Goal: Task Accomplishment & Management: Use online tool/utility

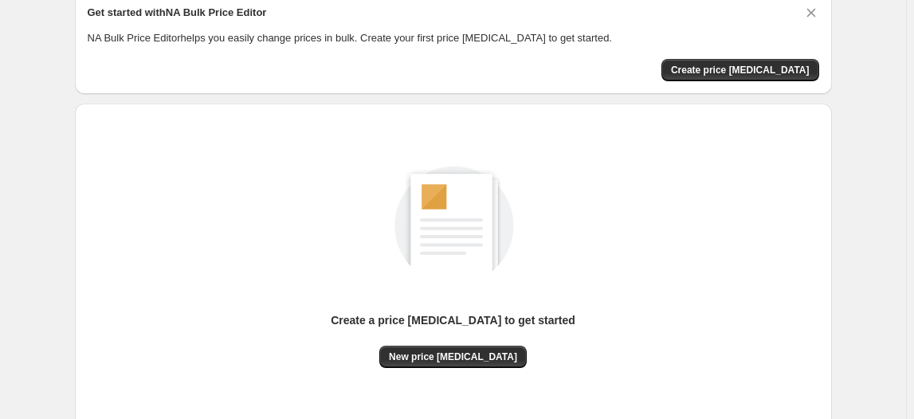
scroll to position [68, 0]
click at [777, 61] on button "Create price [MEDICAL_DATA]" at bounding box center [740, 71] width 158 height 22
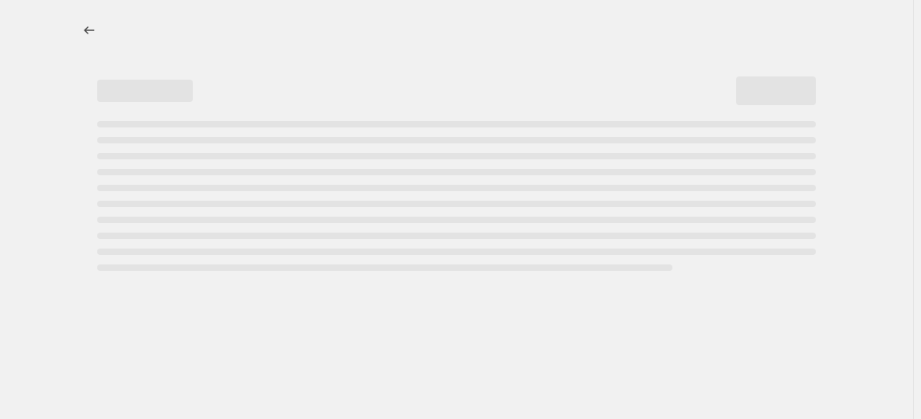
select select "percentage"
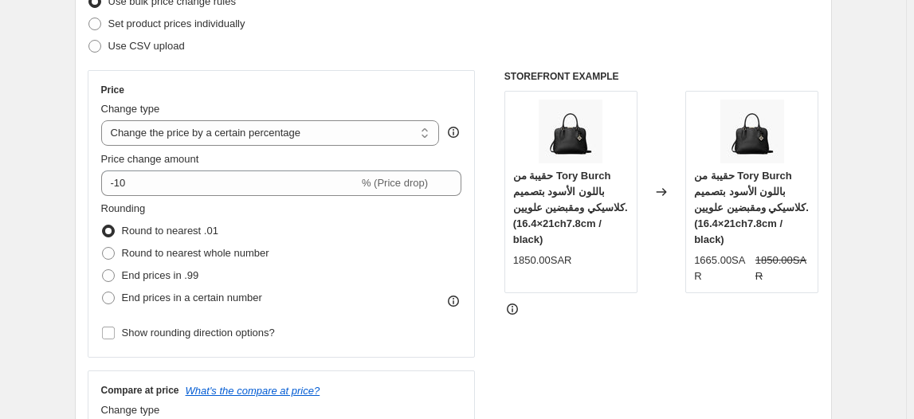
scroll to position [225, 0]
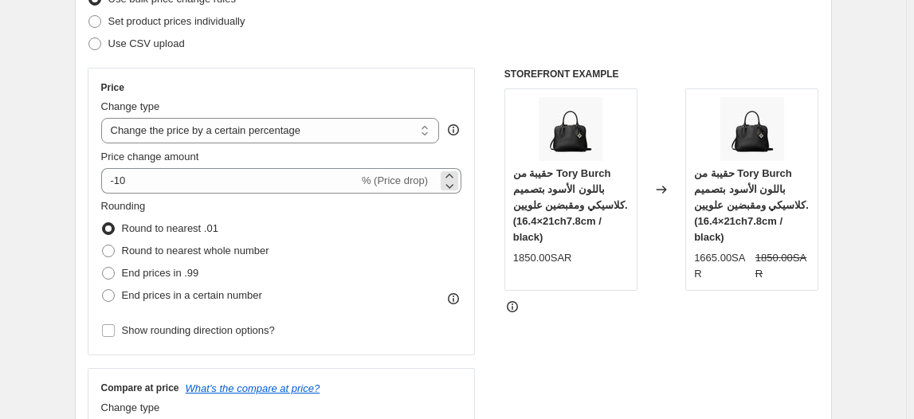
click at [401, 179] on span "% (Price drop)" at bounding box center [395, 180] width 66 height 12
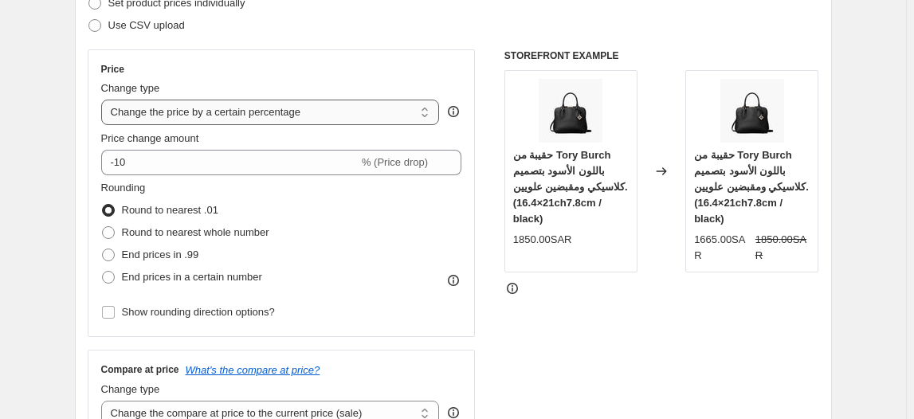
scroll to position [222, 0]
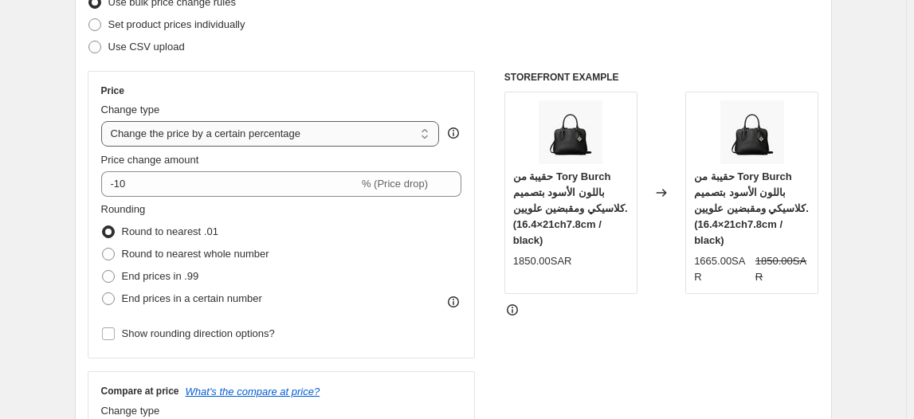
click at [404, 129] on select "Change the price to a certain amount Change the price by a certain amount Chang…" at bounding box center [270, 133] width 339 height 25
click at [409, 85] on div "Price" at bounding box center [281, 90] width 361 height 13
click at [380, 183] on span "% (Price drop)" at bounding box center [395, 184] width 66 height 12
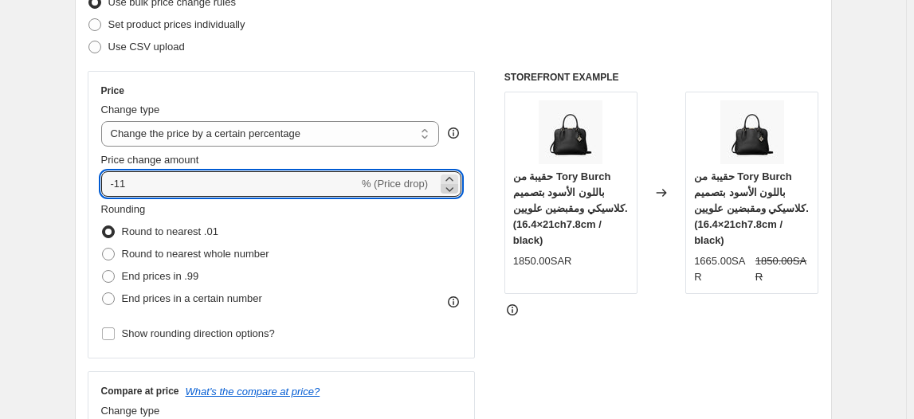
click at [448, 186] on icon at bounding box center [449, 189] width 16 height 16
click at [449, 179] on icon at bounding box center [449, 179] width 16 height 16
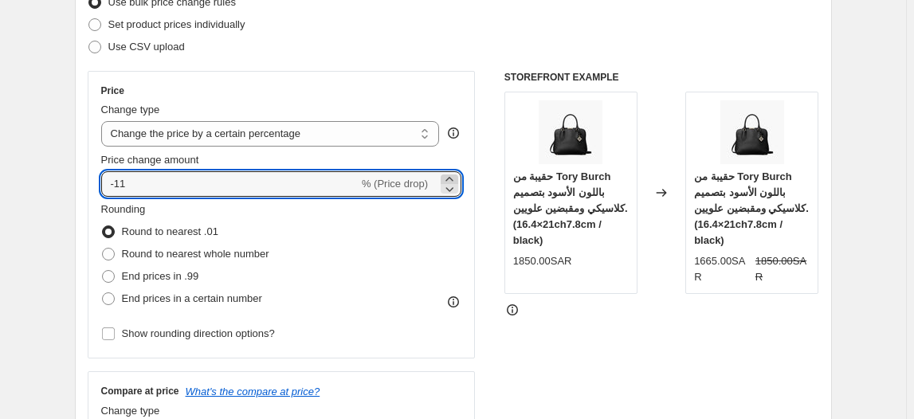
click at [449, 179] on icon at bounding box center [449, 179] width 16 height 16
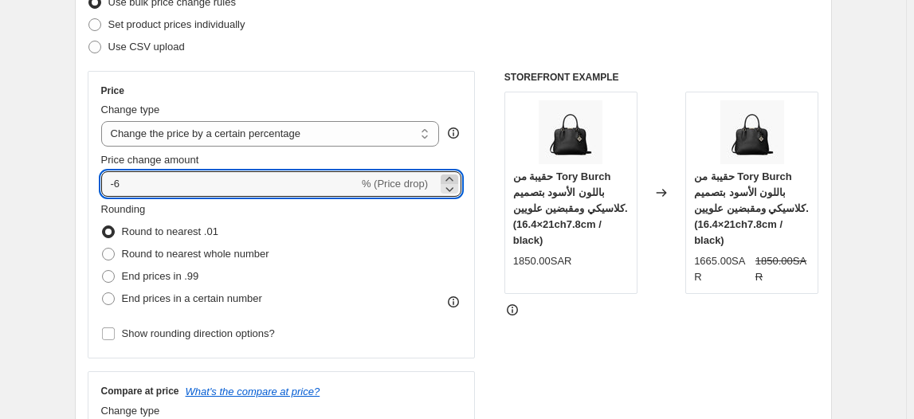
click at [449, 179] on icon at bounding box center [449, 179] width 16 height 16
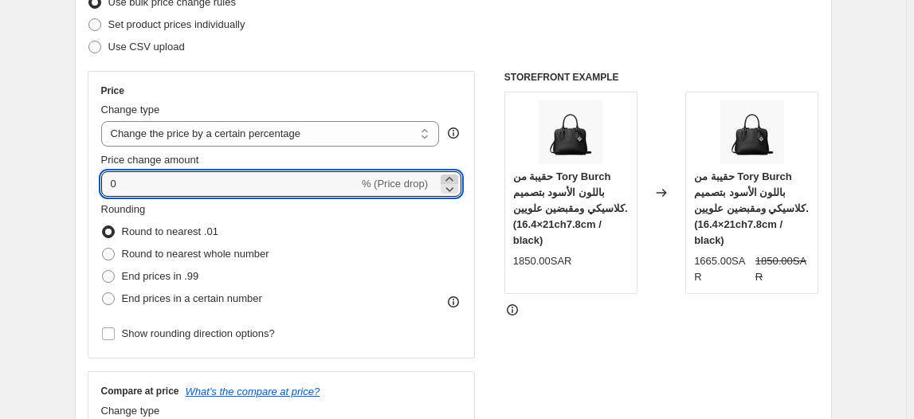
click at [449, 179] on icon at bounding box center [449, 179] width 16 height 16
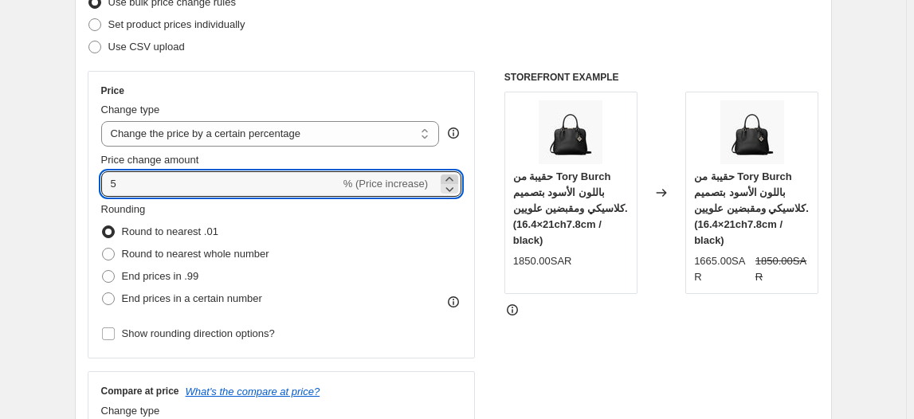
type input "6"
click at [303, 194] on input "6" at bounding box center [220, 183] width 239 height 25
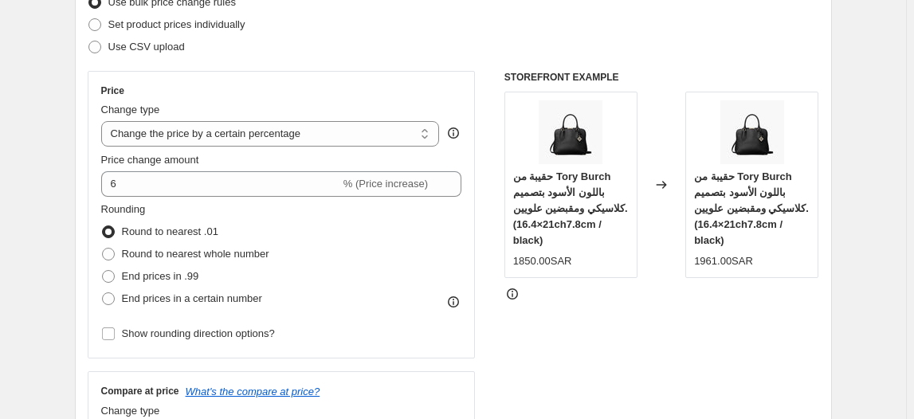
click at [268, 197] on div "Price Change type Change the price to a certain amount Change the price by a ce…" at bounding box center [281, 214] width 361 height 260
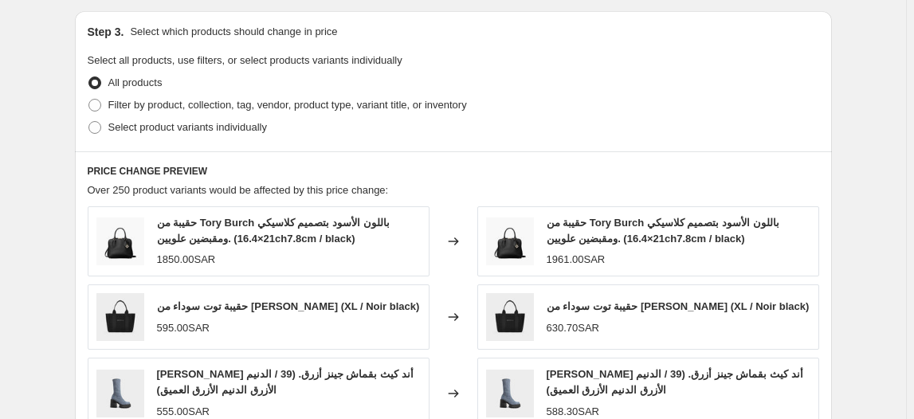
scroll to position [730, 0]
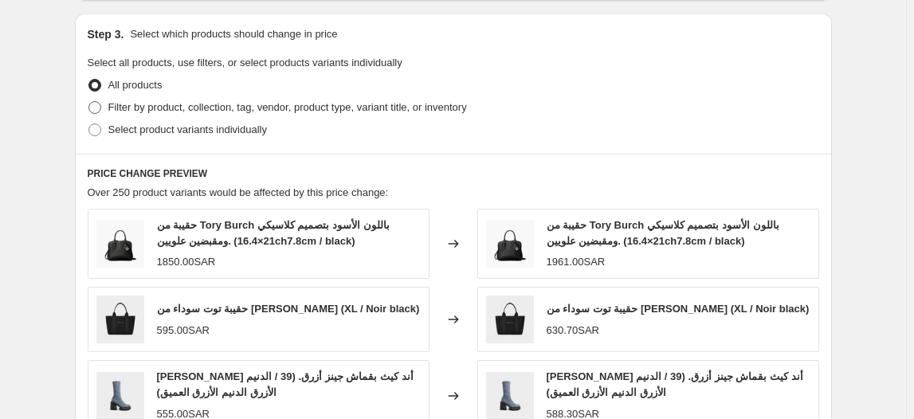
click at [106, 99] on label "Filter by product, collection, tag, vendor, product type, variant title, or inv…" at bounding box center [277, 107] width 379 height 22
click at [89, 101] on input "Filter by product, collection, tag, vendor, product type, variant title, or inv…" at bounding box center [88, 101] width 1 height 1
radio input "true"
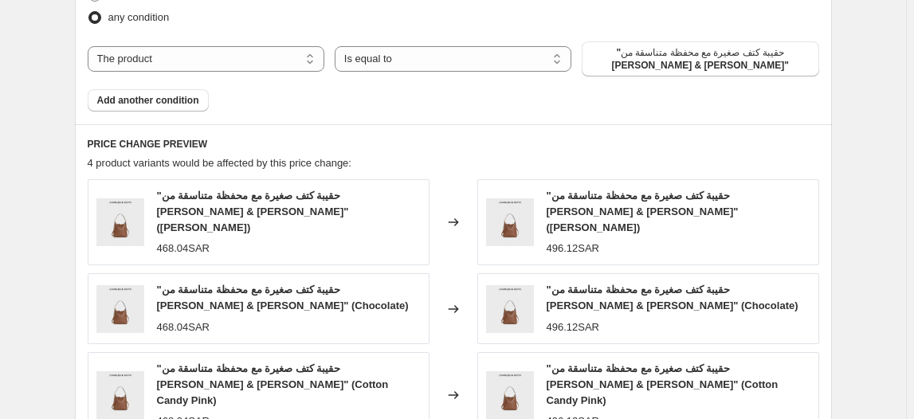
scroll to position [912, 0]
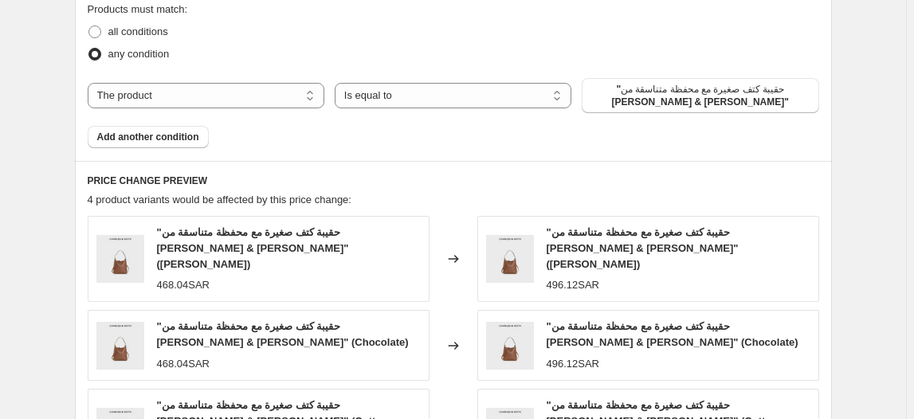
click at [189, 194] on span "4 product variants would be affected by this price change:" at bounding box center [220, 200] width 264 height 12
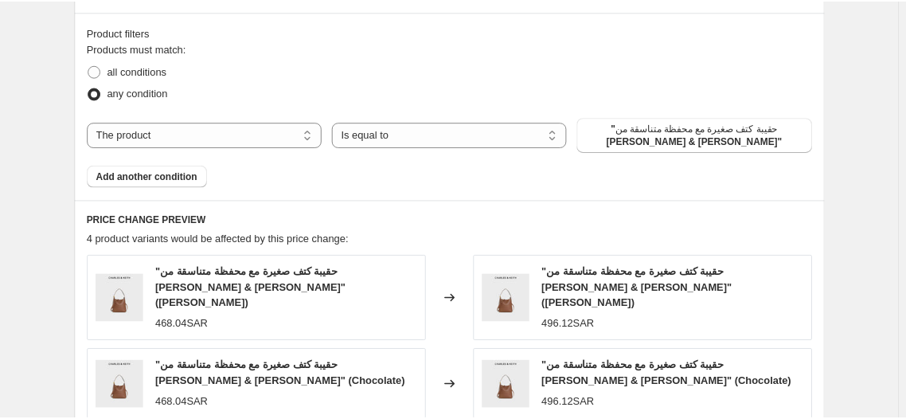
scroll to position [864, 0]
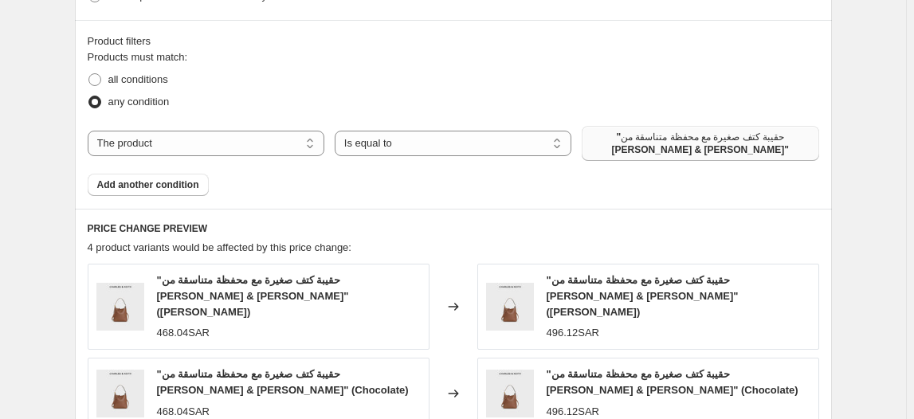
click at [623, 134] on span ""حقيبة كتف صغيرة مع محفظة متناسقة من [PERSON_NAME] & [PERSON_NAME]"" at bounding box center [699, 143] width 217 height 25
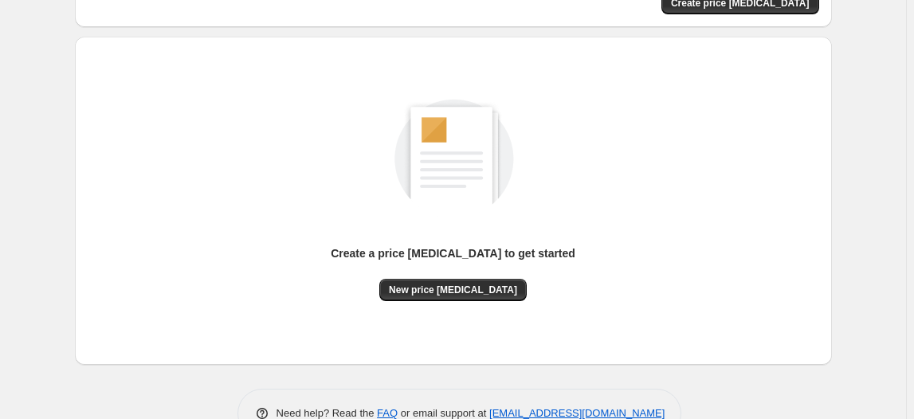
scroll to position [135, 0]
click at [441, 295] on span "New price [MEDICAL_DATA]" at bounding box center [453, 290] width 128 height 13
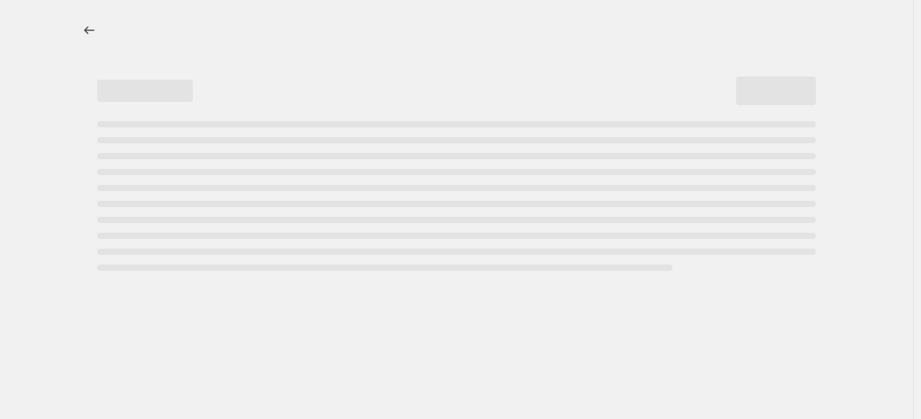
select select "percentage"
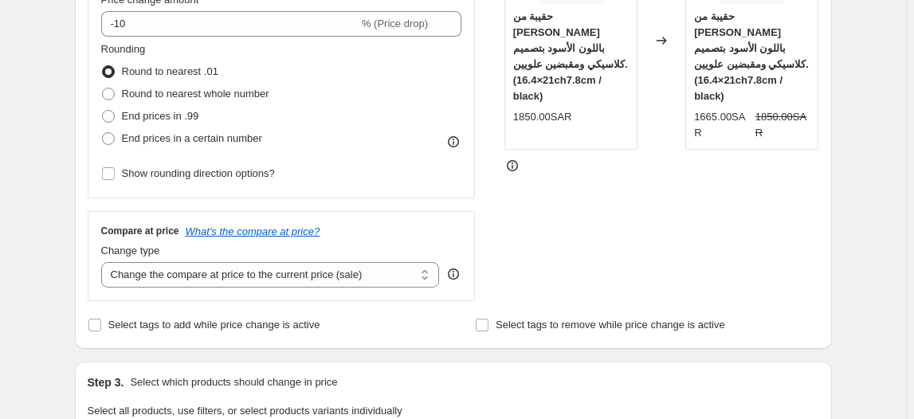
scroll to position [373, 0]
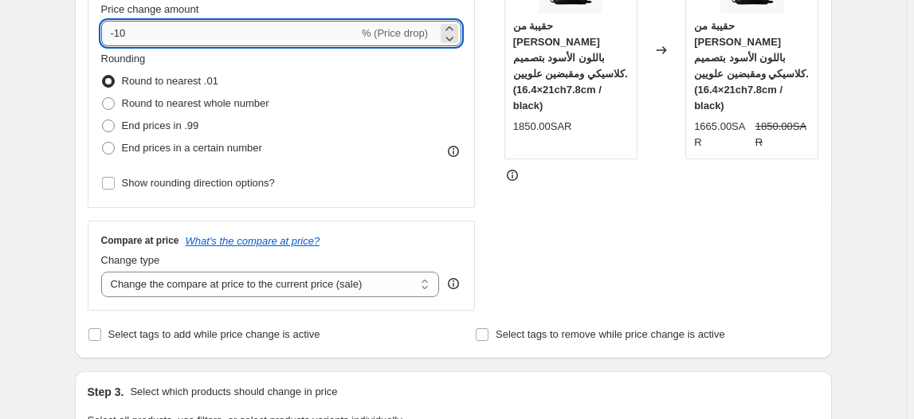
click at [270, 29] on input "-10" at bounding box center [229, 33] width 257 height 25
type input "-1"
click at [446, 27] on icon at bounding box center [449, 29] width 16 height 16
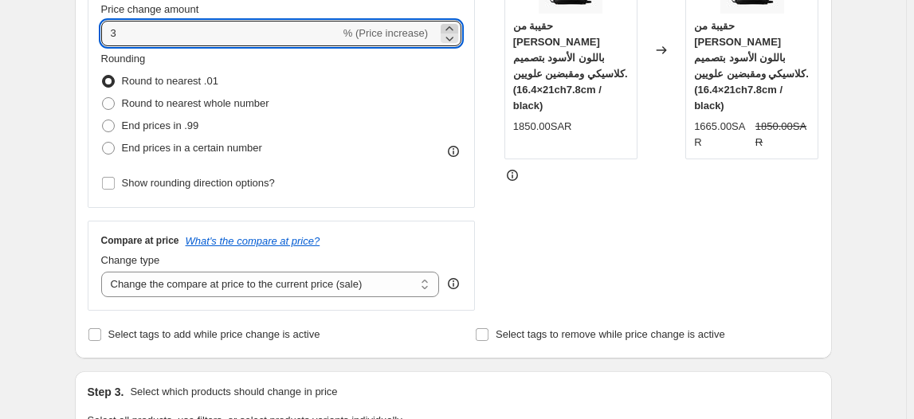
click at [446, 27] on icon at bounding box center [449, 29] width 16 height 16
type input "4"
click at [328, 30] on input "4" at bounding box center [220, 33] width 239 height 25
type input "100"
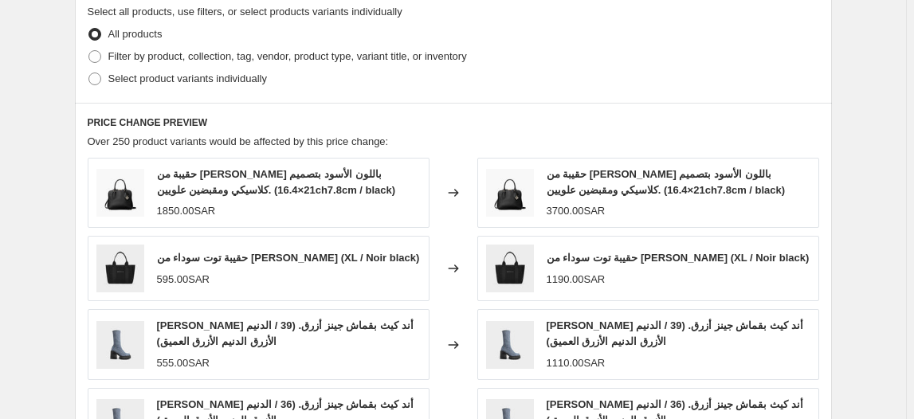
scroll to position [781, 0]
click at [96, 57] on span at bounding box center [94, 56] width 13 height 13
click at [89, 51] on input "Filter by product, collection, tag, vendor, product type, variant title, or inv…" at bounding box center [88, 50] width 1 height 1
radio input "true"
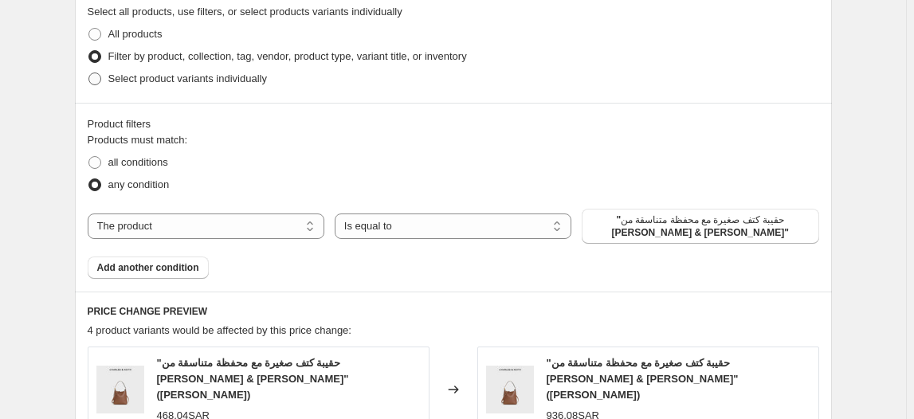
click at [104, 87] on label "Select product variants individually" at bounding box center [177, 79] width 179 height 22
click at [89, 73] on input "Select product variants individually" at bounding box center [88, 72] width 1 height 1
radio input "true"
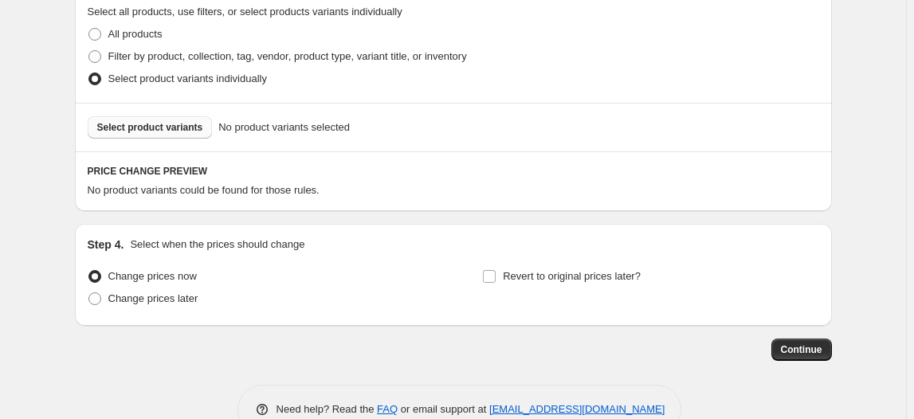
click at [124, 127] on span "Select product variants" at bounding box center [150, 127] width 106 height 13
click at [96, 50] on span at bounding box center [94, 56] width 13 height 13
click at [89, 50] on input "Filter by product, collection, tag, vendor, product type, variant title, or inv…" at bounding box center [88, 50] width 1 height 1
radio input "true"
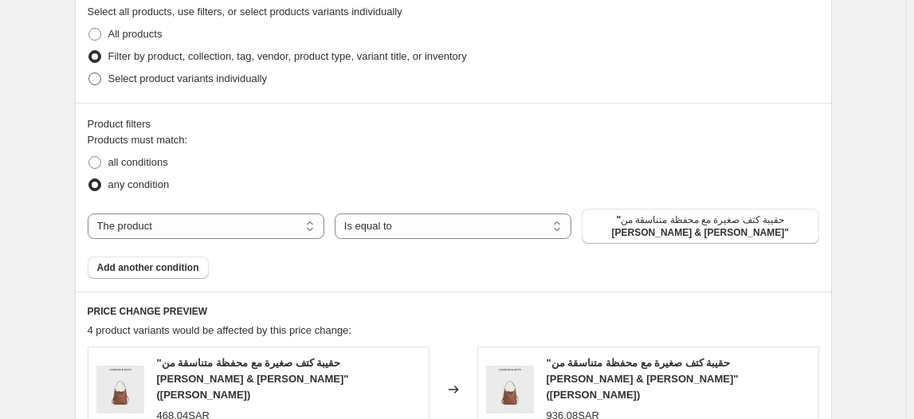
click at [99, 80] on span at bounding box center [94, 78] width 13 height 13
click at [89, 73] on input "Select product variants individually" at bounding box center [88, 72] width 1 height 1
radio input "true"
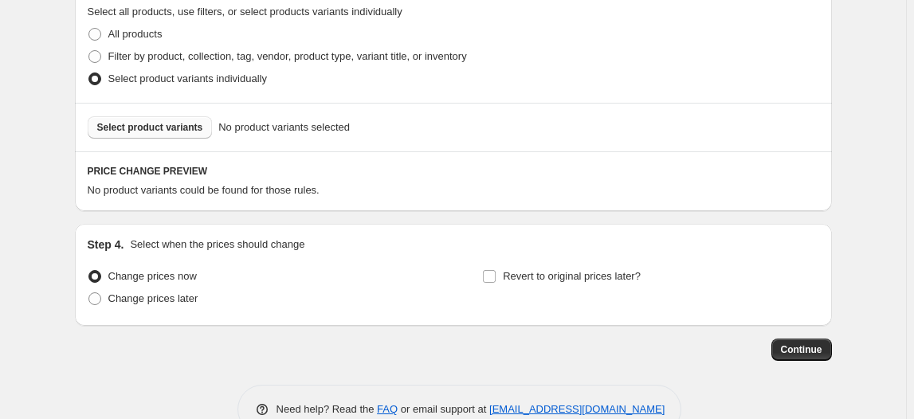
click at [148, 123] on span "Select product variants" at bounding box center [150, 127] width 106 height 13
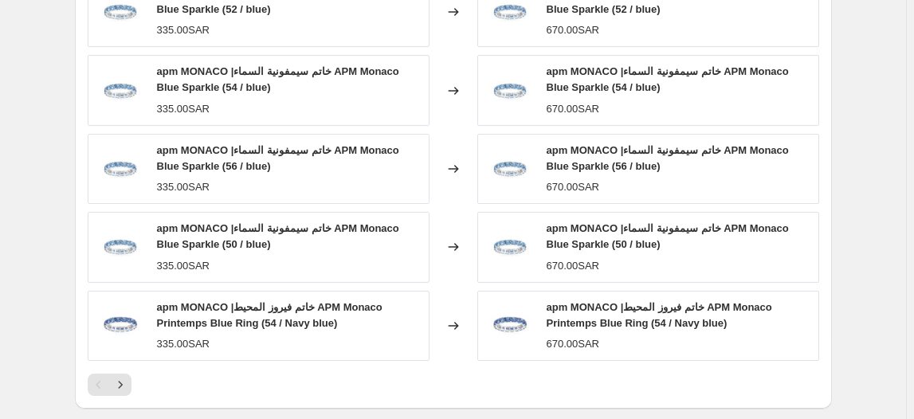
scroll to position [1040, 0]
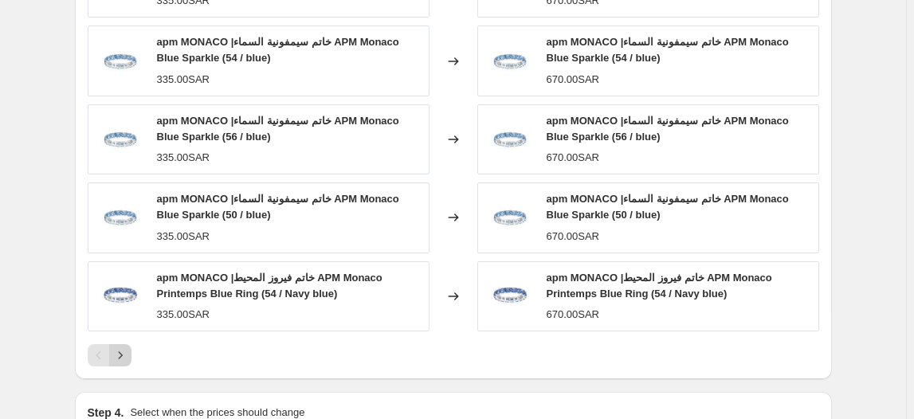
click at [126, 356] on icon "Next" at bounding box center [120, 355] width 16 height 16
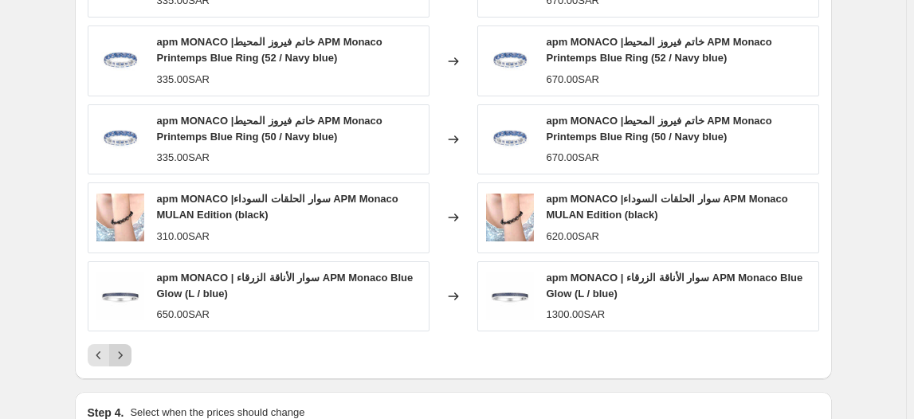
click at [126, 356] on icon "Next" at bounding box center [120, 355] width 16 height 16
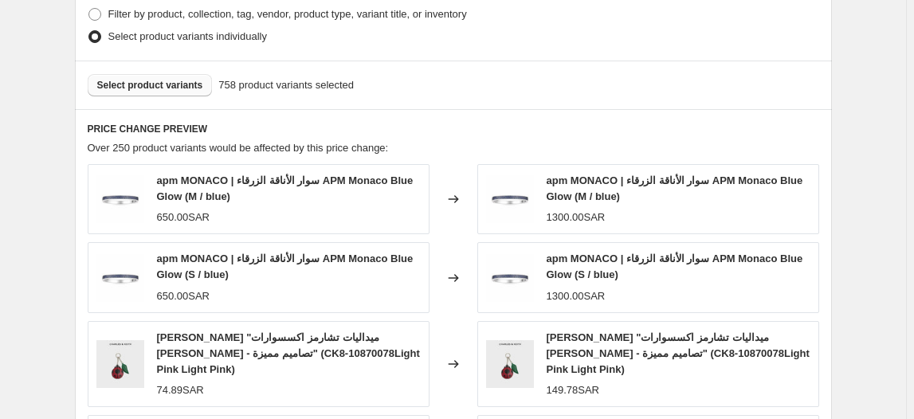
scroll to position [771, 0]
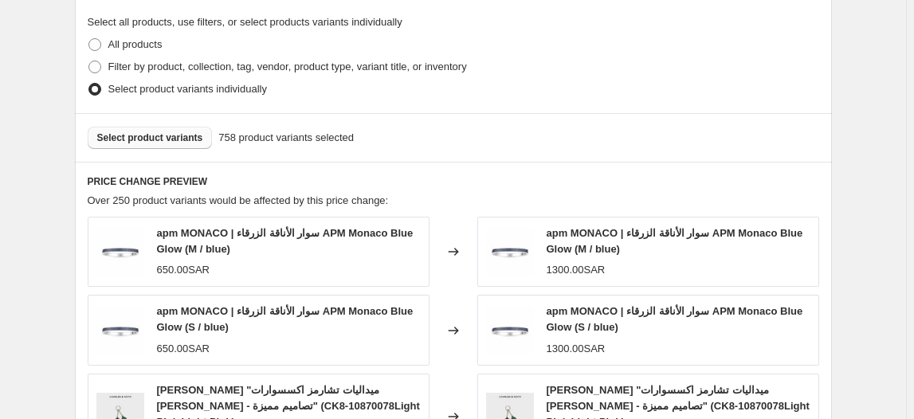
click at [165, 136] on span "Select product variants" at bounding box center [150, 137] width 106 height 13
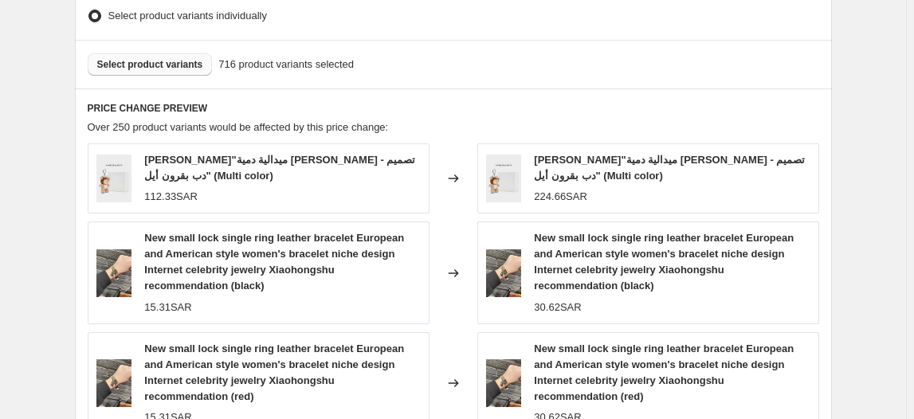
scroll to position [871, 0]
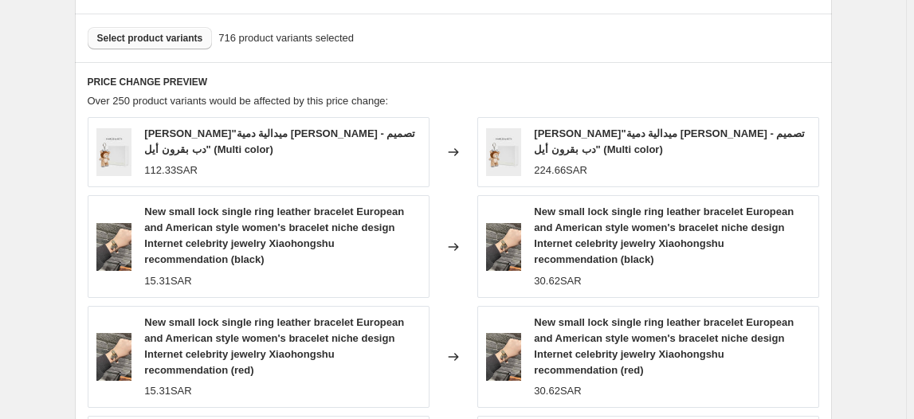
click at [140, 41] on span "Select product variants" at bounding box center [150, 38] width 106 height 13
click at [362, 146] on div "[PERSON_NAME]"ميدالية دمية [PERSON_NAME] - تصميم دب بقرون أيل" (Multi color)" at bounding box center [282, 142] width 276 height 32
click at [139, 46] on button "Select product variants" at bounding box center [150, 38] width 125 height 22
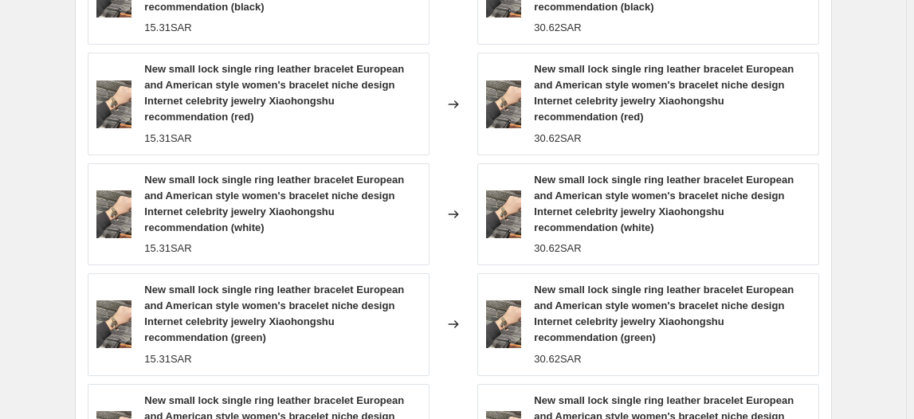
scroll to position [1403, 0]
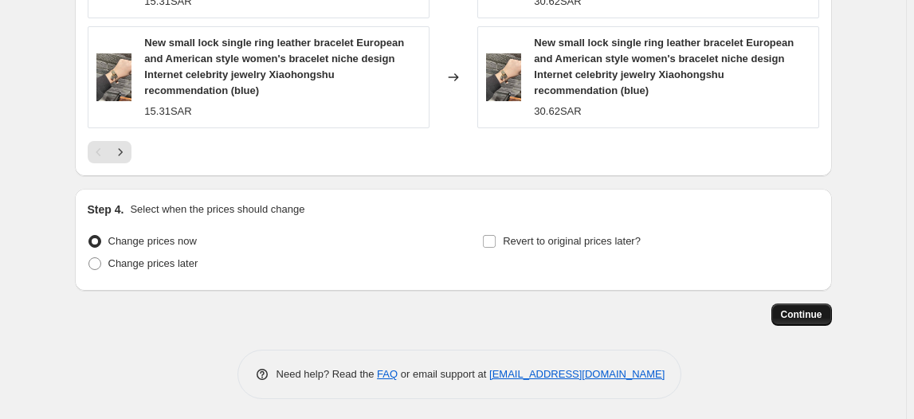
click at [828, 310] on button "Continue" at bounding box center [801, 314] width 61 height 22
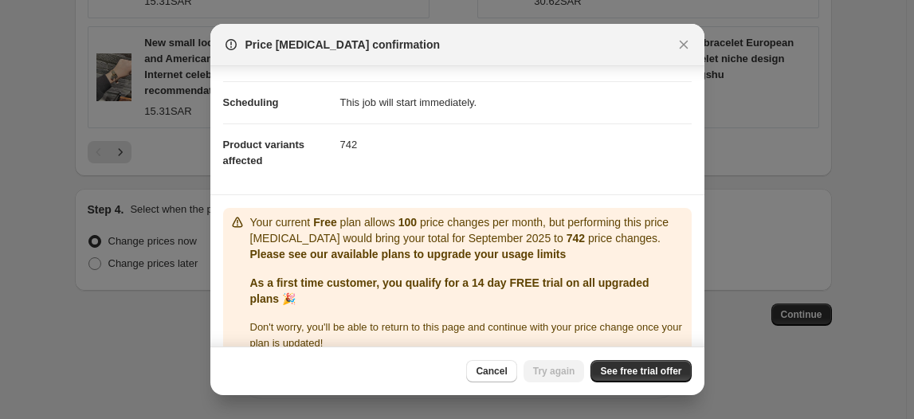
scroll to position [135, 0]
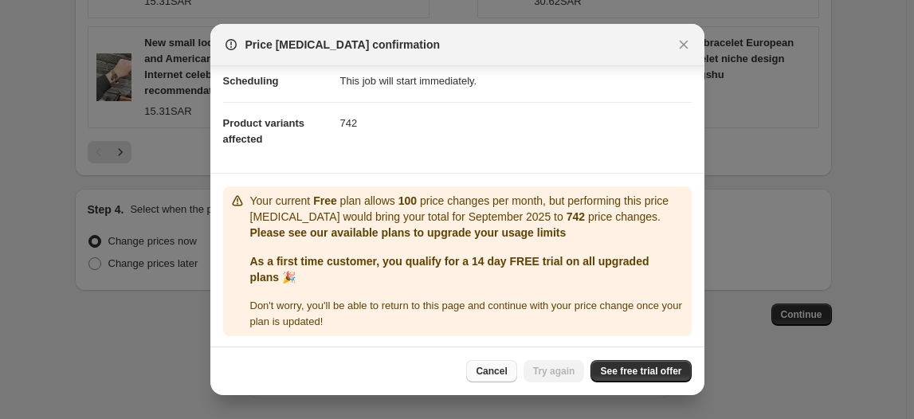
click at [492, 366] on span "Cancel" at bounding box center [491, 371] width 31 height 13
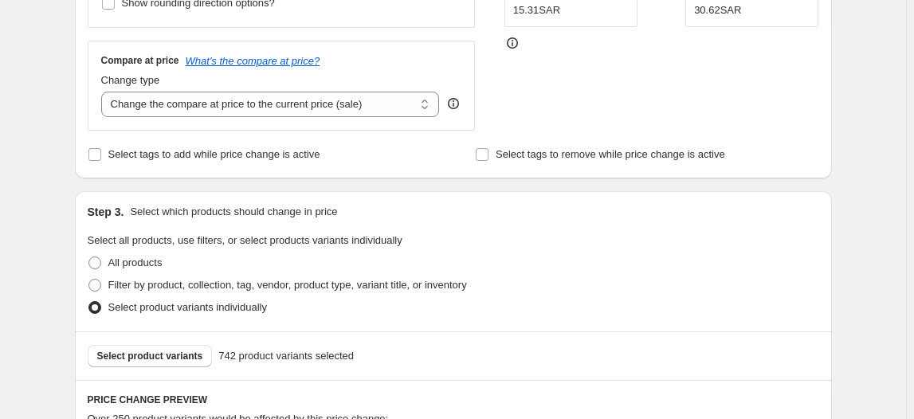
scroll to position [552, 0]
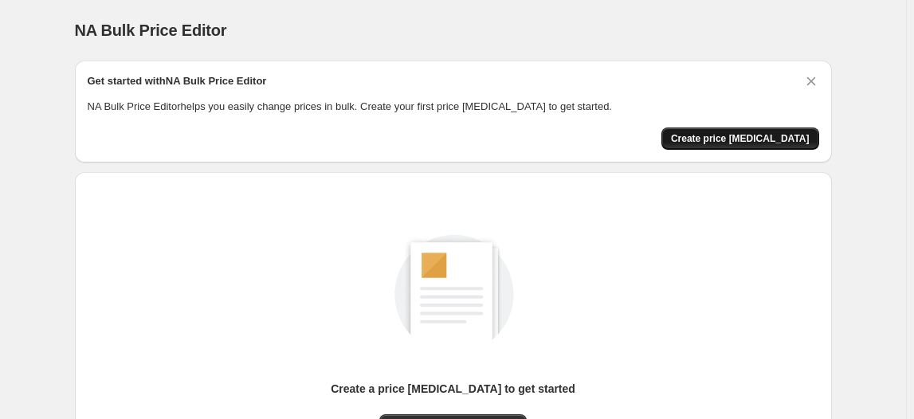
click at [765, 133] on span "Create price [MEDICAL_DATA]" at bounding box center [740, 138] width 139 height 13
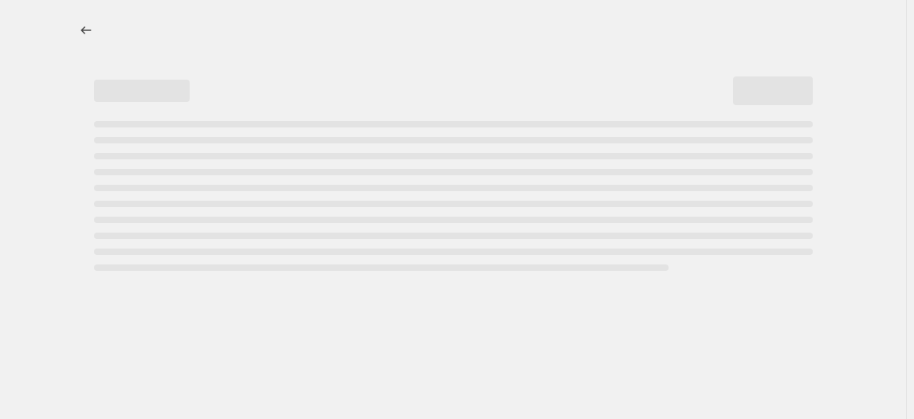
select select "percentage"
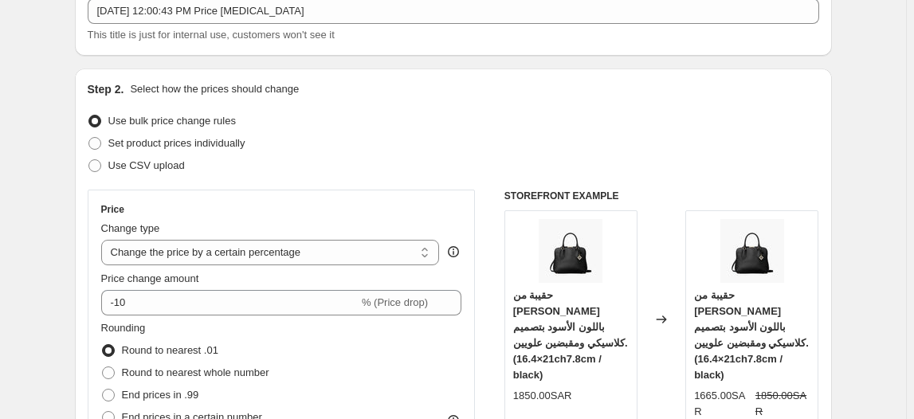
scroll to position [104, 0]
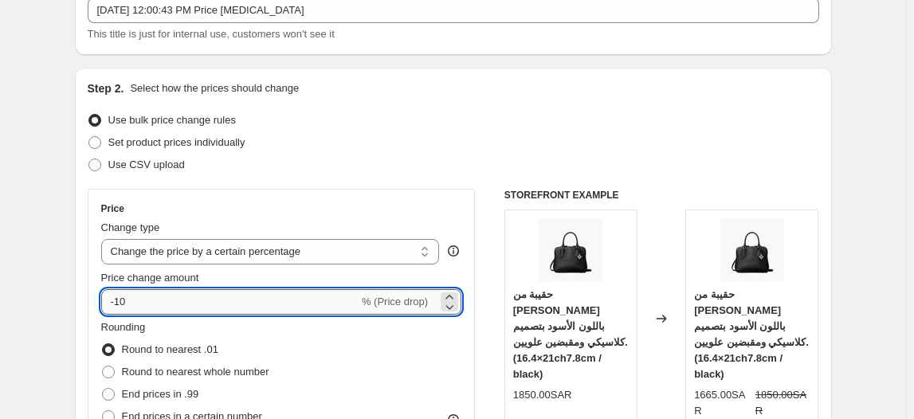
click at [326, 289] on input "-10" at bounding box center [229, 301] width 257 height 25
type input "-1"
type input "100"
click at [444, 339] on div "Rounding Round to nearest .01 Round to nearest whole number End prices in .99 E…" at bounding box center [281, 373] width 361 height 108
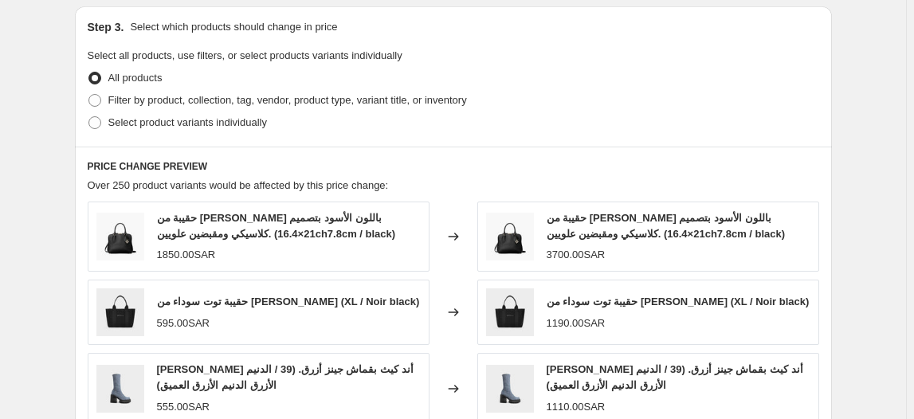
scroll to position [738, 0]
click at [100, 96] on span at bounding box center [94, 99] width 13 height 13
click at [89, 94] on input "Filter by product, collection, tag, vendor, product type, variant title, or inv…" at bounding box center [88, 93] width 1 height 1
radio input "true"
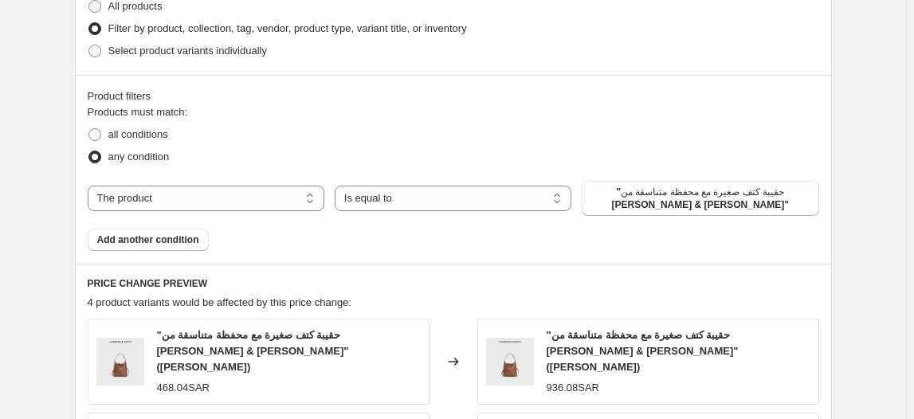
scroll to position [799, 0]
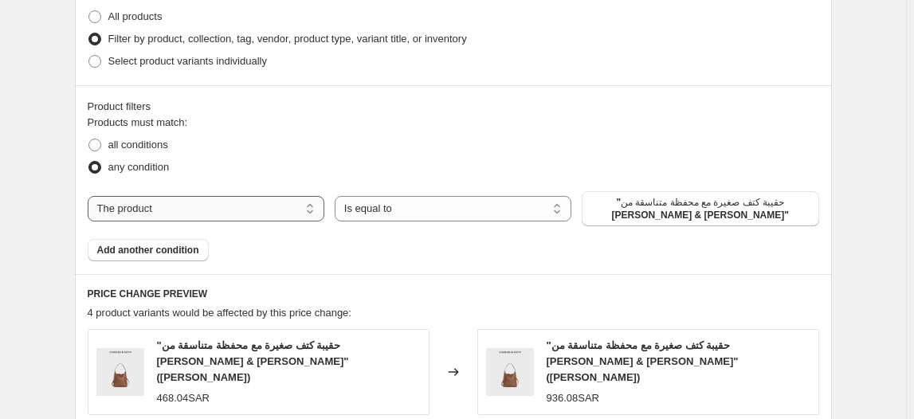
click at [182, 202] on select "The product The product's collection The product's tag The product's vendor The…" at bounding box center [206, 208] width 237 height 25
select select "collection"
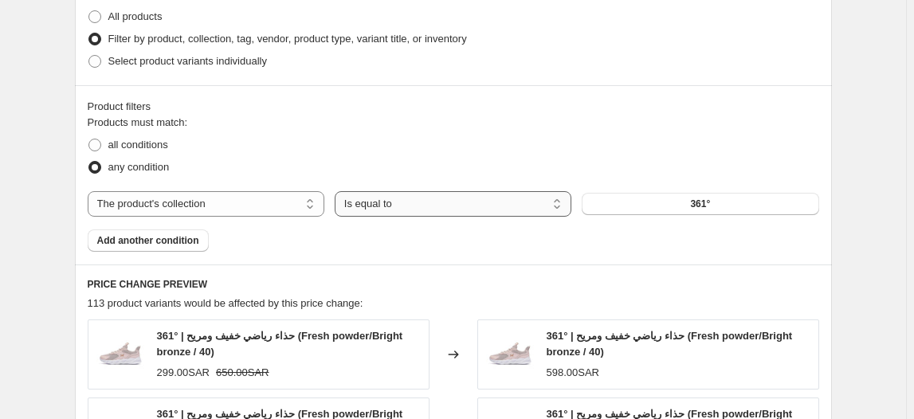
click at [435, 206] on select "Is equal to Is not equal to" at bounding box center [453, 203] width 237 height 25
click at [636, 204] on button "361°" at bounding box center [699, 204] width 237 height 22
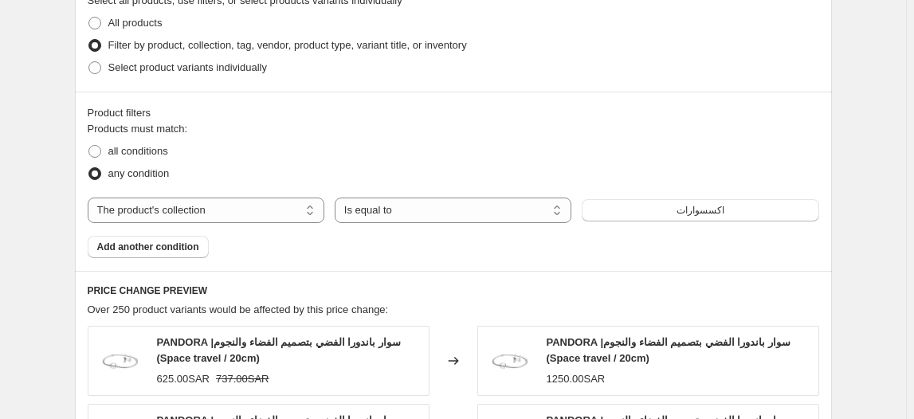
scroll to position [789, 0]
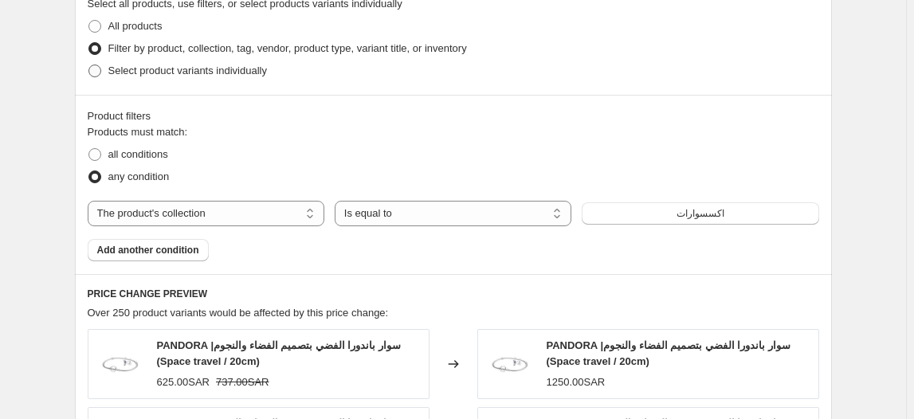
click at [94, 64] on span at bounding box center [95, 71] width 14 height 14
click at [89, 65] on input "Select product variants individually" at bounding box center [88, 65] width 1 height 1
radio input "true"
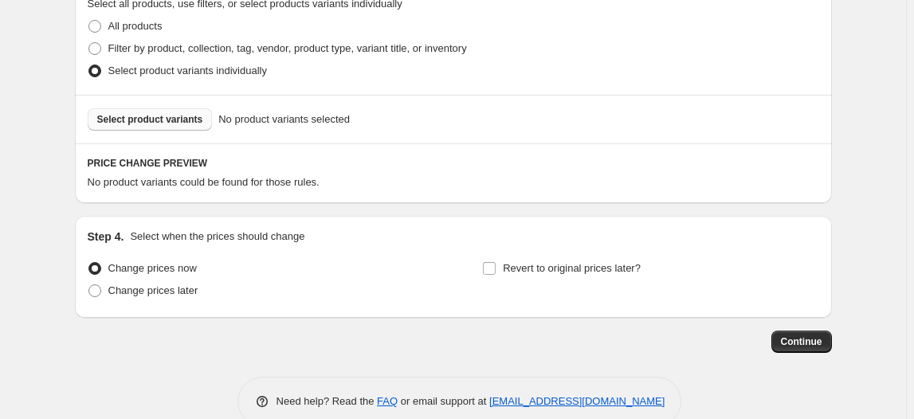
click at [174, 125] on button "Select product variants" at bounding box center [150, 119] width 125 height 22
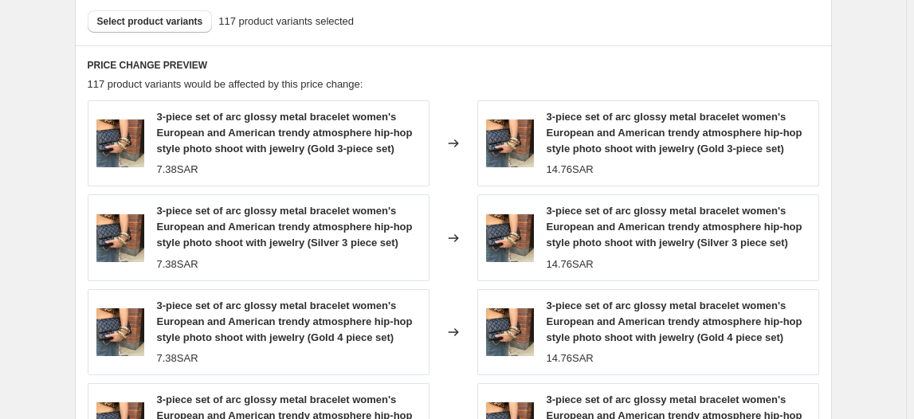
scroll to position [886, 0]
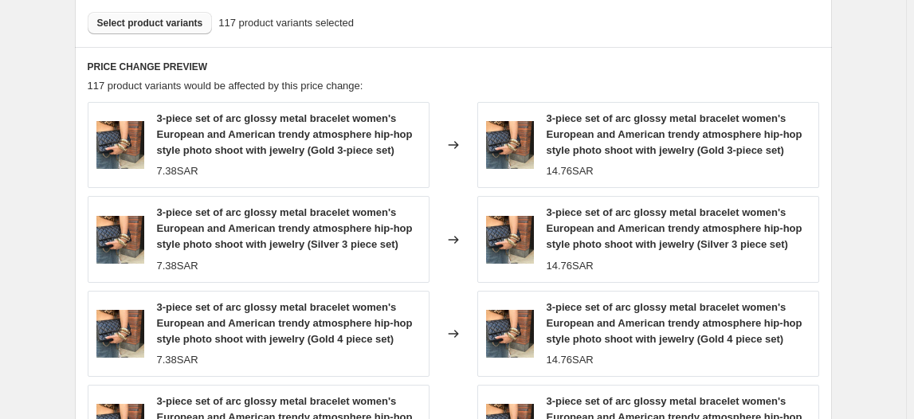
click at [155, 27] on span "Select product variants" at bounding box center [150, 23] width 106 height 13
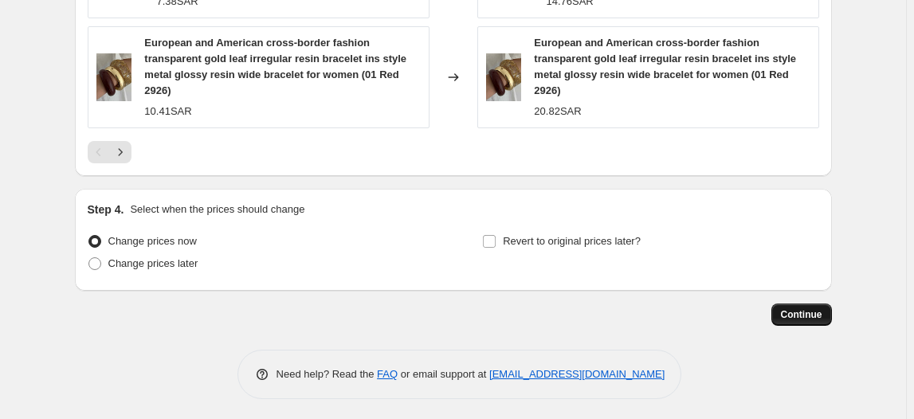
click at [812, 311] on span "Continue" at bounding box center [801, 314] width 41 height 13
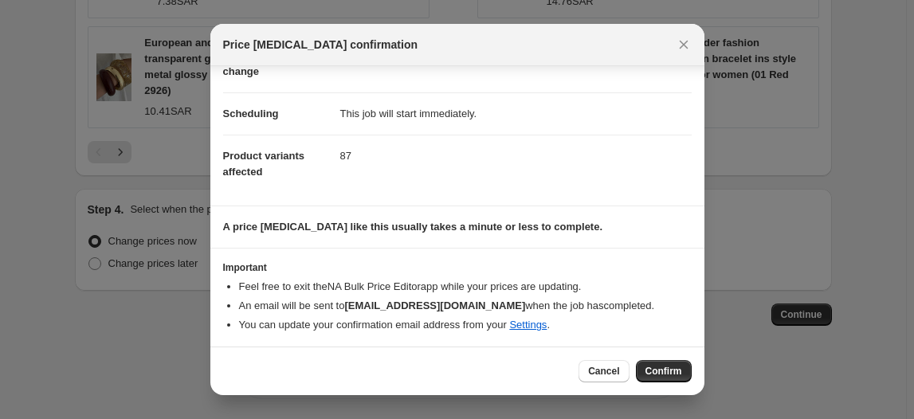
scroll to position [0, 0]
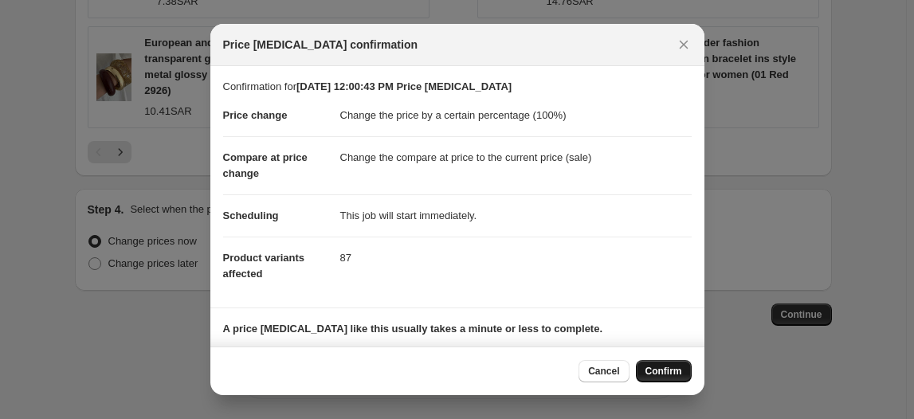
click at [664, 368] on span "Confirm" at bounding box center [663, 371] width 37 height 13
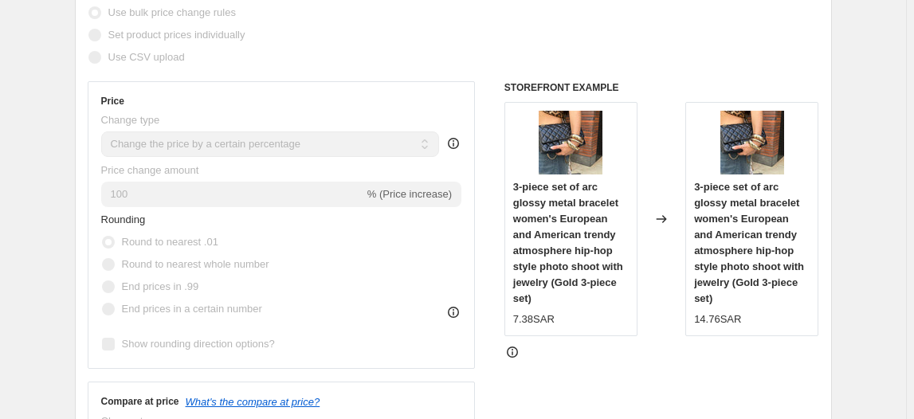
scroll to position [329, 0]
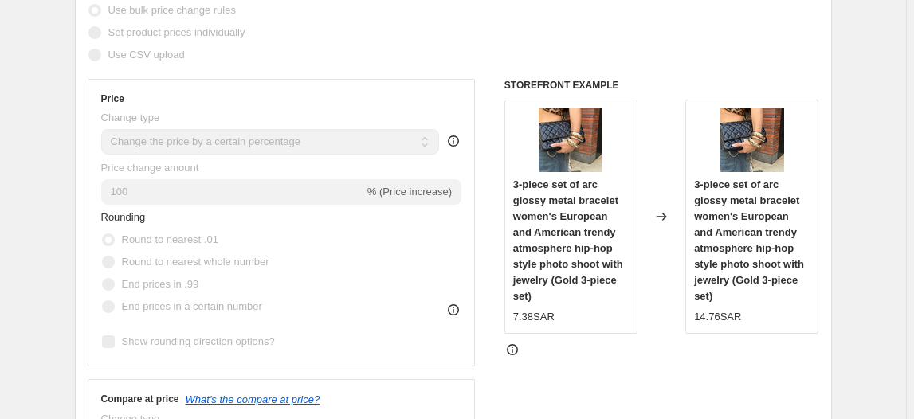
select select "percentage"
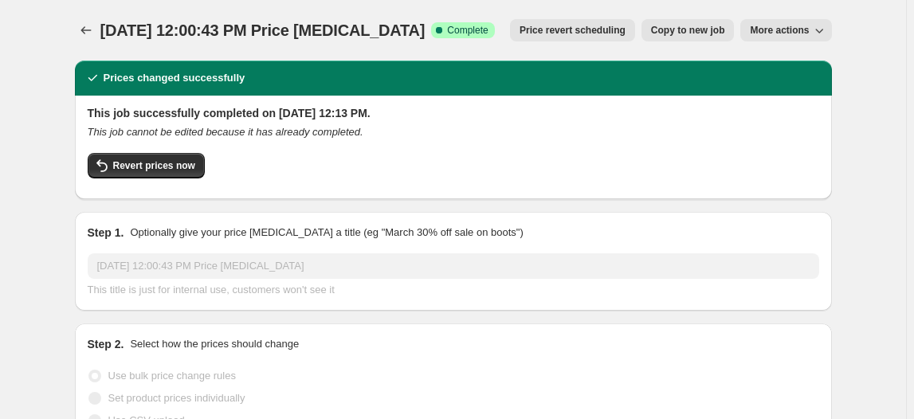
scroll to position [0, 0]
click at [299, 84] on div "Prices changed successfully" at bounding box center [453, 78] width 738 height 16
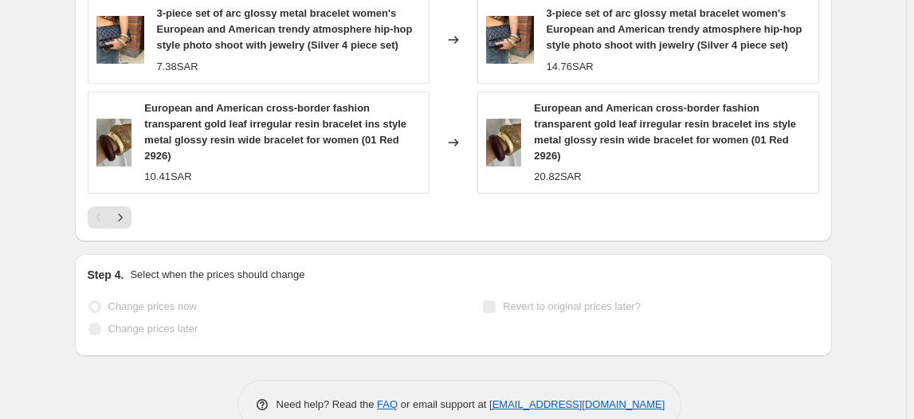
scroll to position [1454, 0]
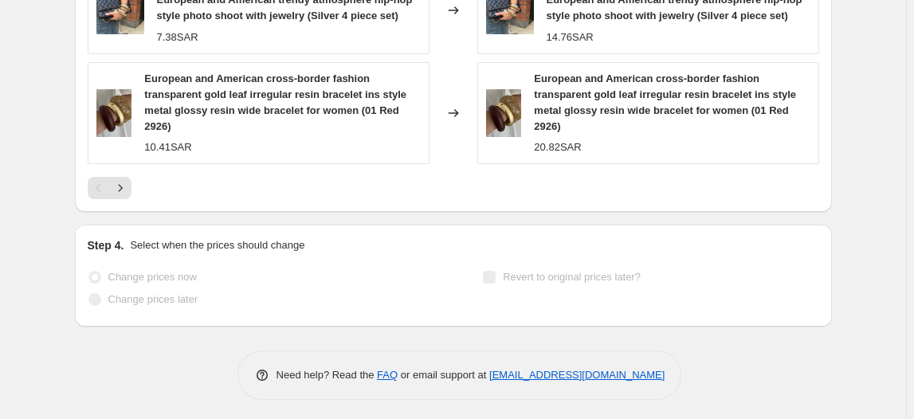
click at [110, 185] on div "Pagination" at bounding box center [99, 188] width 22 height 22
click at [119, 189] on icon "Next" at bounding box center [120, 188] width 16 height 16
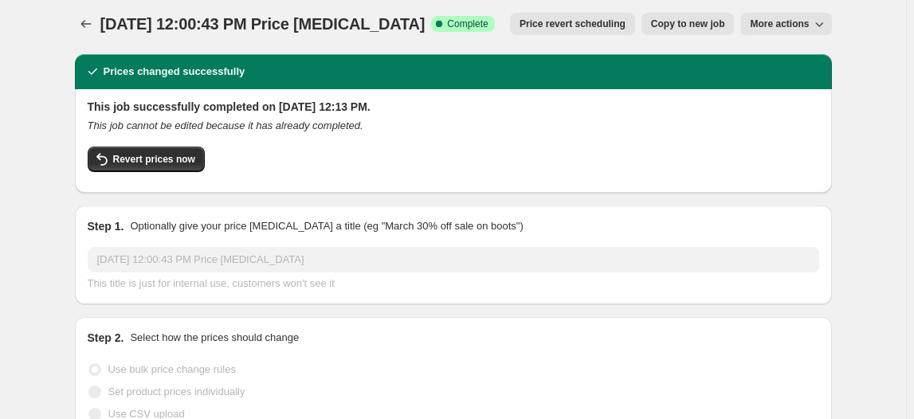
scroll to position [0, 0]
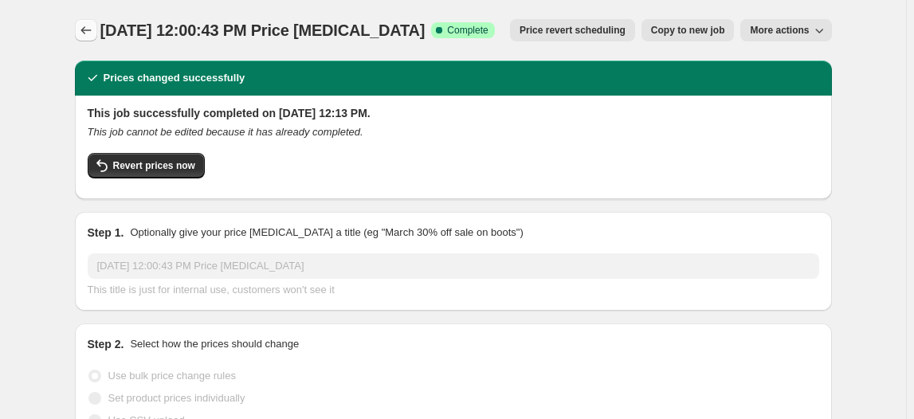
click at [94, 28] on icon "Price change jobs" at bounding box center [86, 30] width 16 height 16
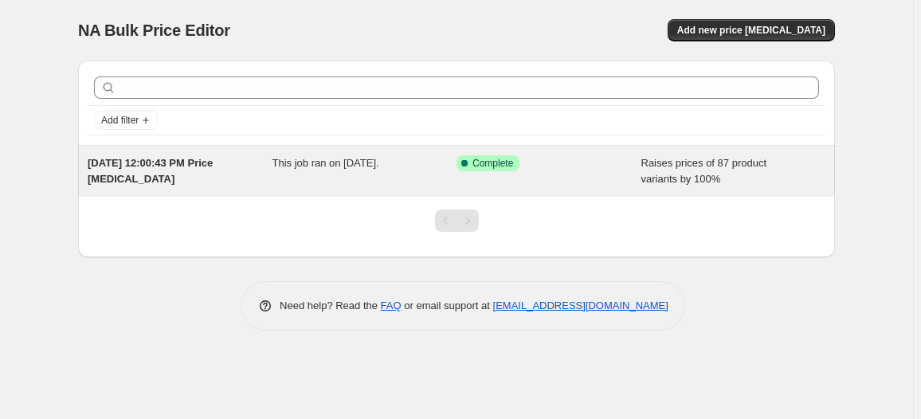
click at [523, 152] on div "[DATE] 12:00:43 PM Price [MEDICAL_DATA] This job ran on [DATE]. Success Complet…" at bounding box center [456, 171] width 757 height 51
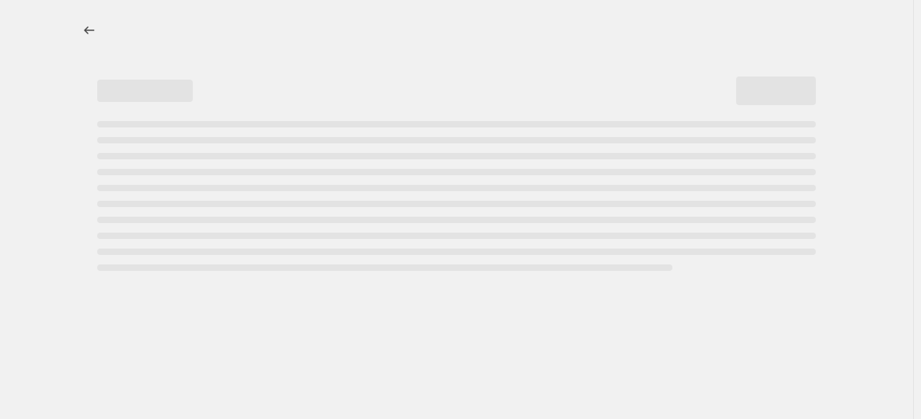
select select "percentage"
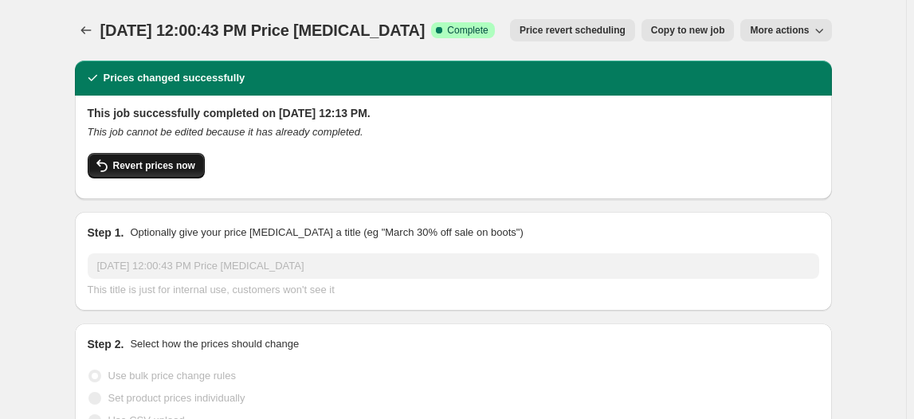
click at [151, 161] on span "Revert prices now" at bounding box center [154, 165] width 82 height 13
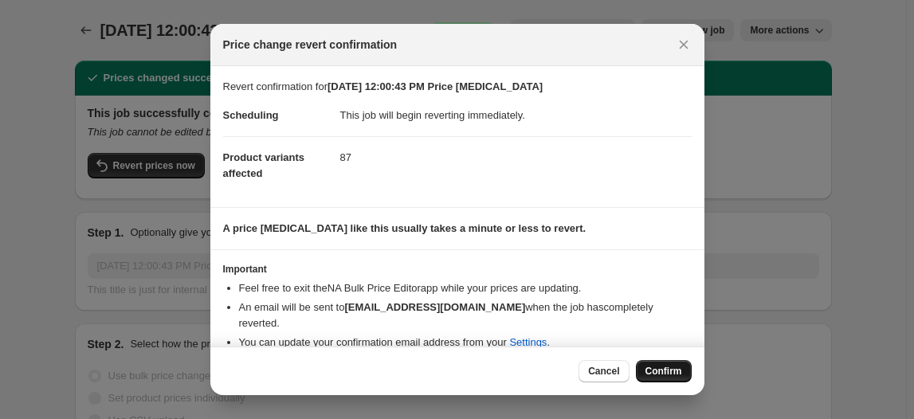
click at [667, 369] on span "Confirm" at bounding box center [663, 371] width 37 height 13
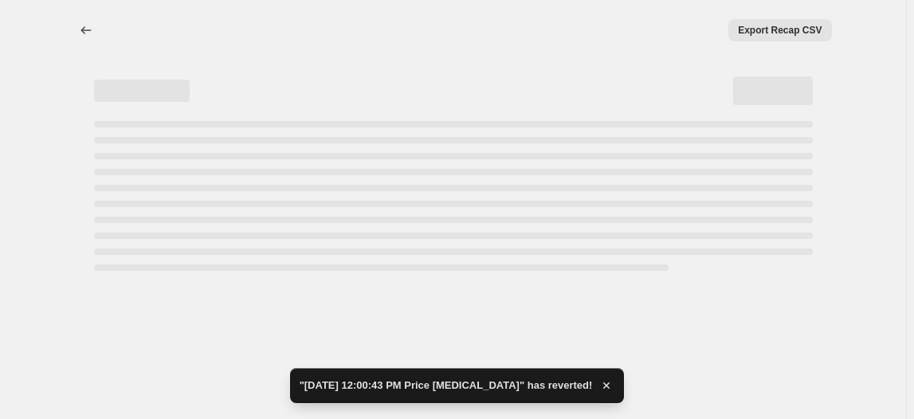
select select "percentage"
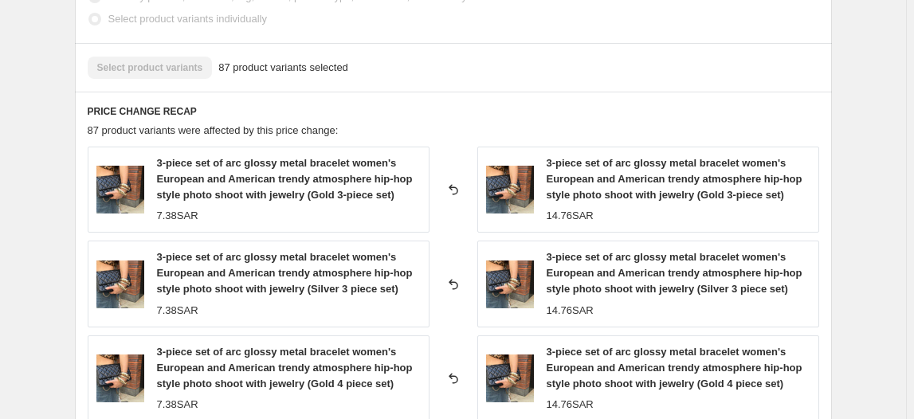
scroll to position [946, 0]
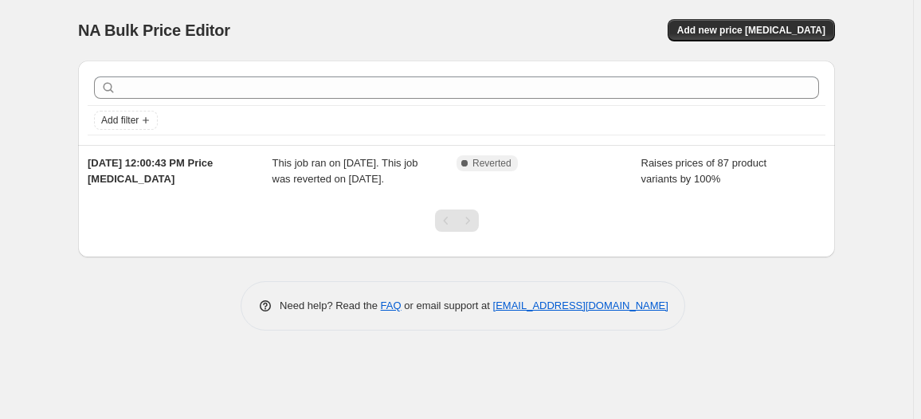
drag, startPoint x: 773, startPoint y: 184, endPoint x: 318, endPoint y: 364, distance: 489.2
click at [318, 354] on div "NA Bulk Price Editor. This page is ready NA Bulk Price Editor Add new price [ME…" at bounding box center [456, 177] width 795 height 354
click at [798, 27] on span "Add new price [MEDICAL_DATA]" at bounding box center [751, 30] width 148 height 13
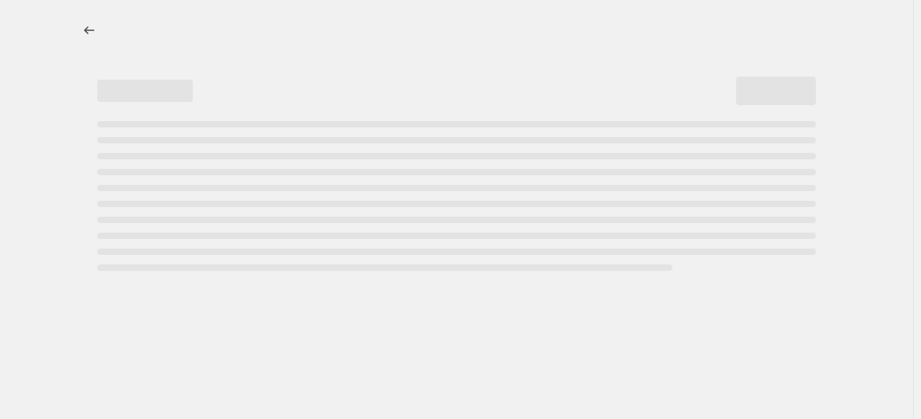
select select "percentage"
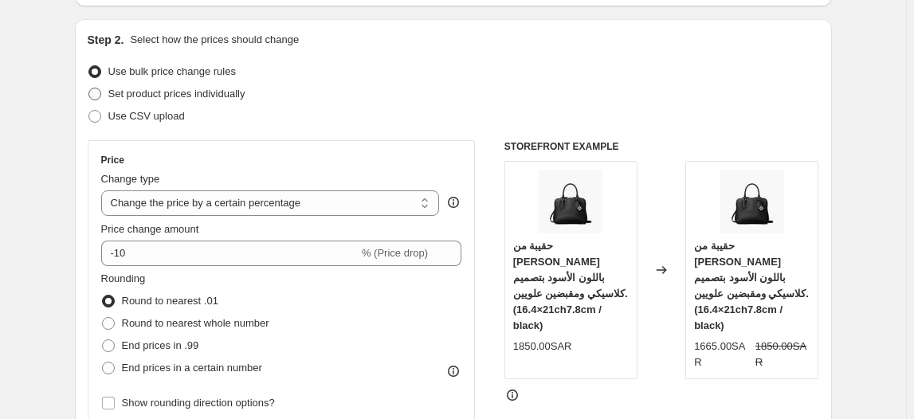
scroll to position [166, 0]
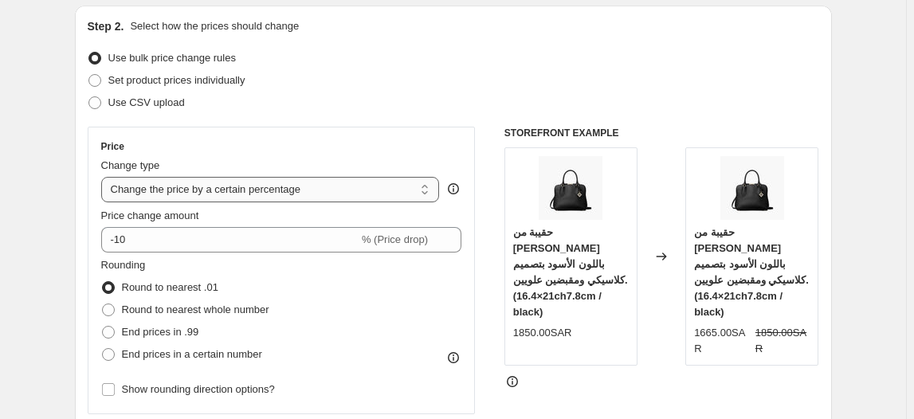
click at [307, 201] on select "Change the price to a certain amount Change the price by a certain amount Chang…" at bounding box center [270, 189] width 339 height 25
click at [370, 137] on div "Price Change type Change the price to a certain amount Change the price by a ce…" at bounding box center [282, 271] width 388 height 288
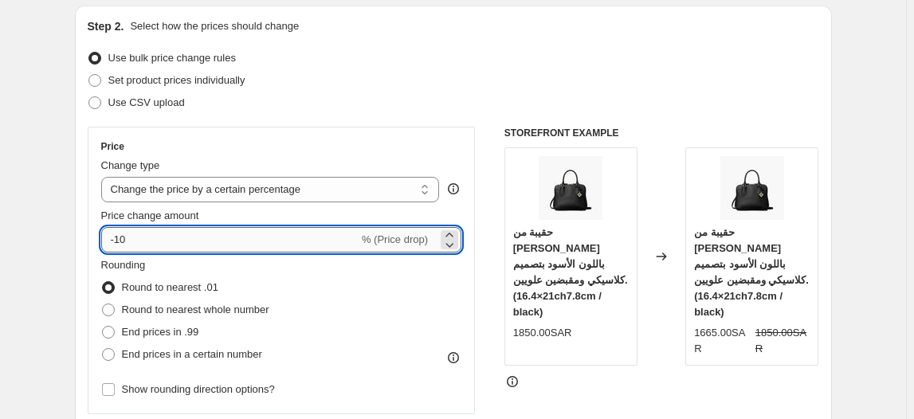
click at [307, 241] on input "-10" at bounding box center [229, 239] width 257 height 25
type input "-1"
type input "100"
click at [731, 92] on div "Use CSV upload" at bounding box center [453, 103] width 731 height 22
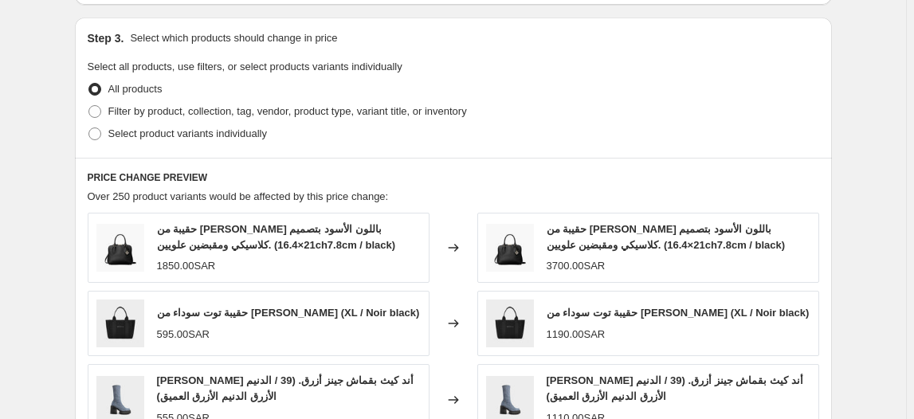
scroll to position [726, 0]
click at [119, 131] on span "Select product variants individually" at bounding box center [187, 134] width 159 height 12
click at [89, 129] on input "Select product variants individually" at bounding box center [88, 128] width 1 height 1
radio input "true"
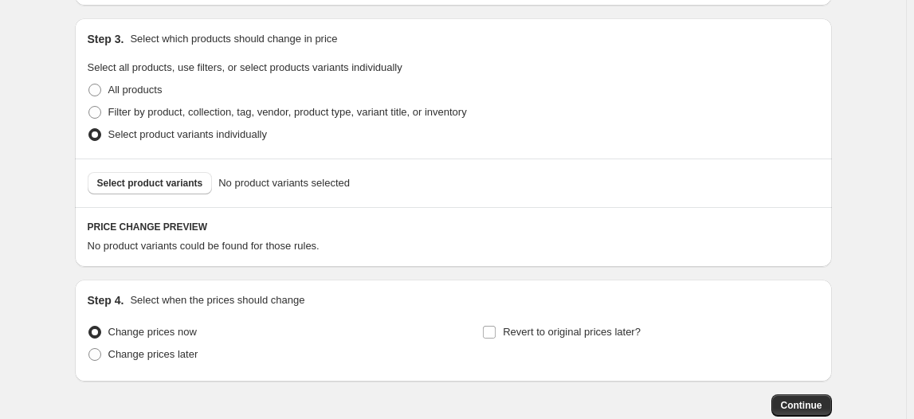
scroll to position [769, 0]
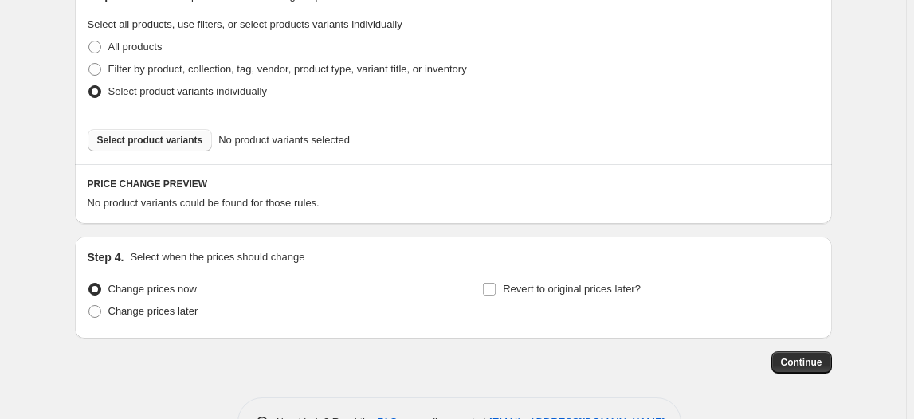
click at [163, 135] on span "Select product variants" at bounding box center [150, 140] width 106 height 13
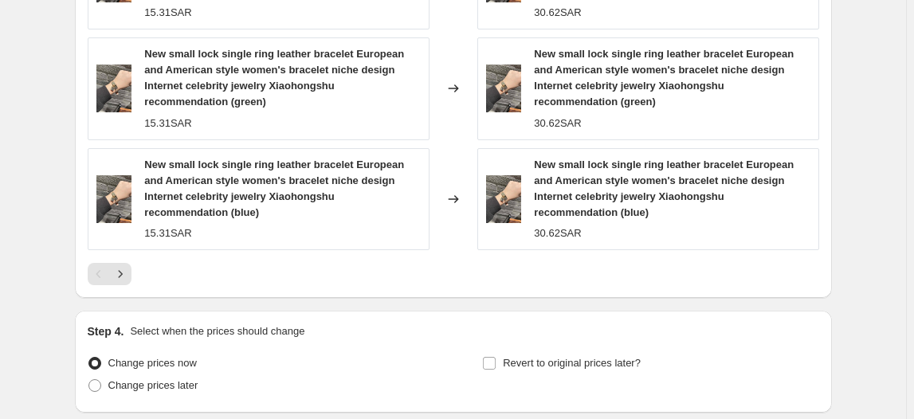
scroll to position [1403, 0]
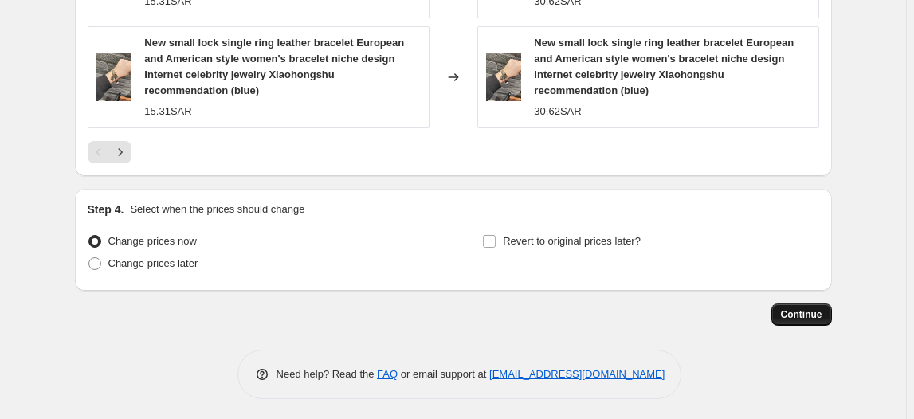
click at [807, 321] on button "Continue" at bounding box center [801, 314] width 61 height 22
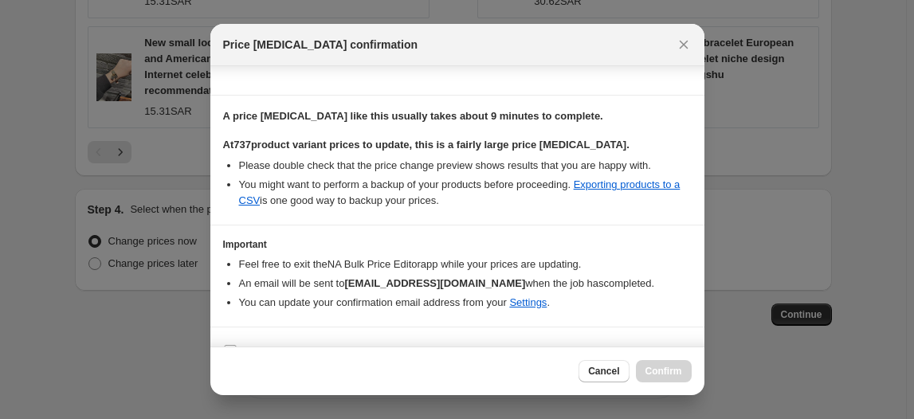
scroll to position [238, 0]
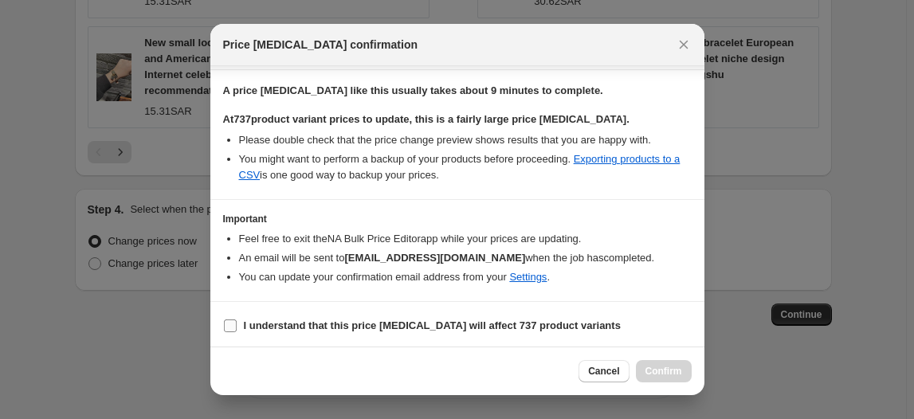
click at [256, 326] on b "I understand that this price [MEDICAL_DATA] will affect 737 product variants" at bounding box center [432, 325] width 377 height 12
click at [237, 326] on input "I understand that this price [MEDICAL_DATA] will affect 737 product variants" at bounding box center [230, 325] width 13 height 13
checkbox input "true"
click at [679, 371] on span "Confirm" at bounding box center [663, 371] width 37 height 13
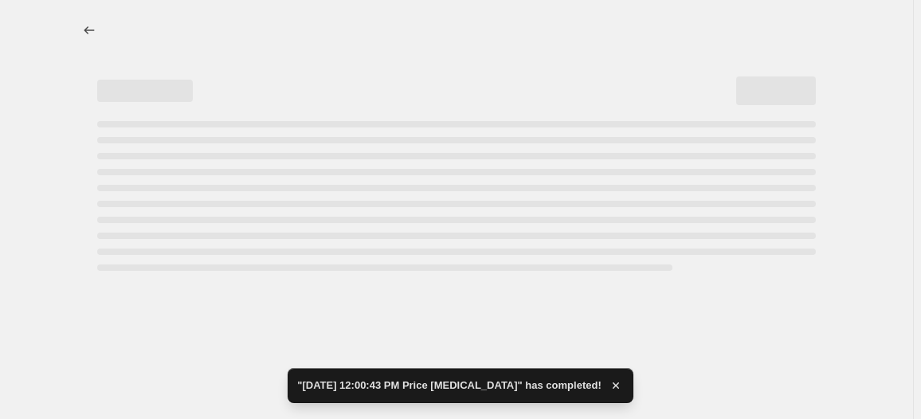
select select "percentage"
